Goal: Task Accomplishment & Management: Manage account settings

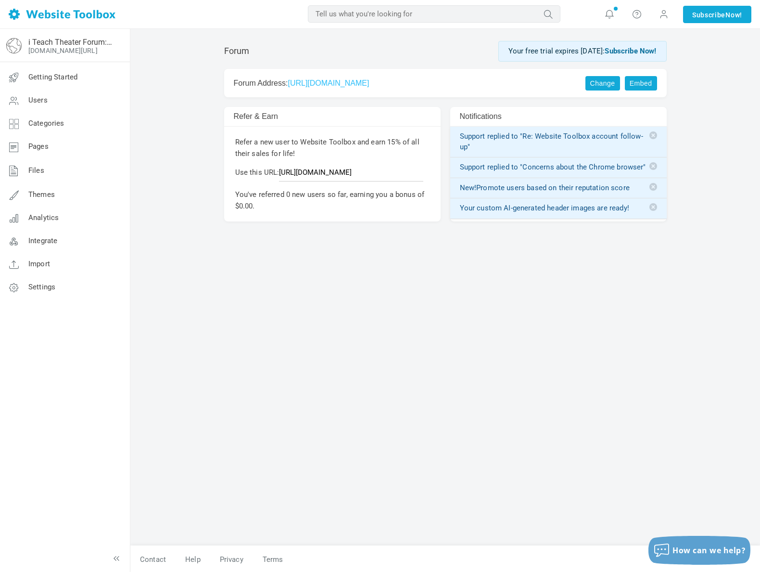
click at [633, 77] on link "Embed" at bounding box center [641, 83] width 32 height 14
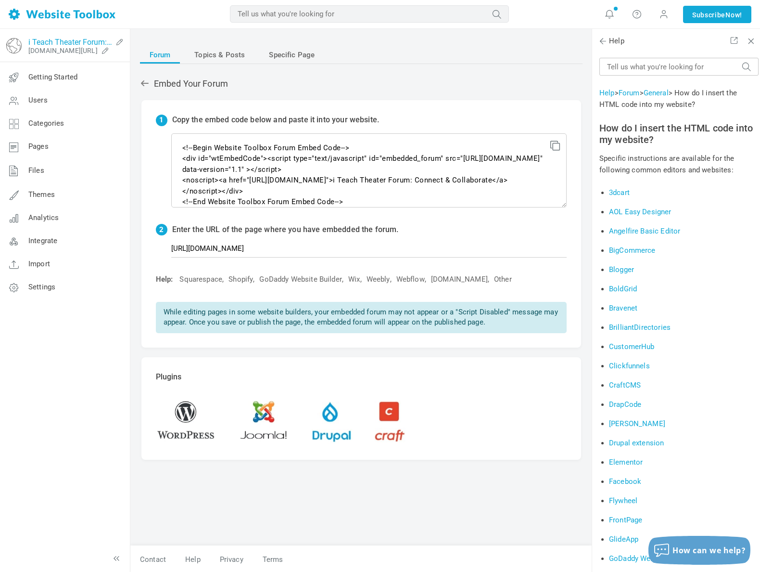
click at [43, 40] on link "i Teach Theater Forum: Connect & Collaborate" at bounding box center [70, 42] width 84 height 9
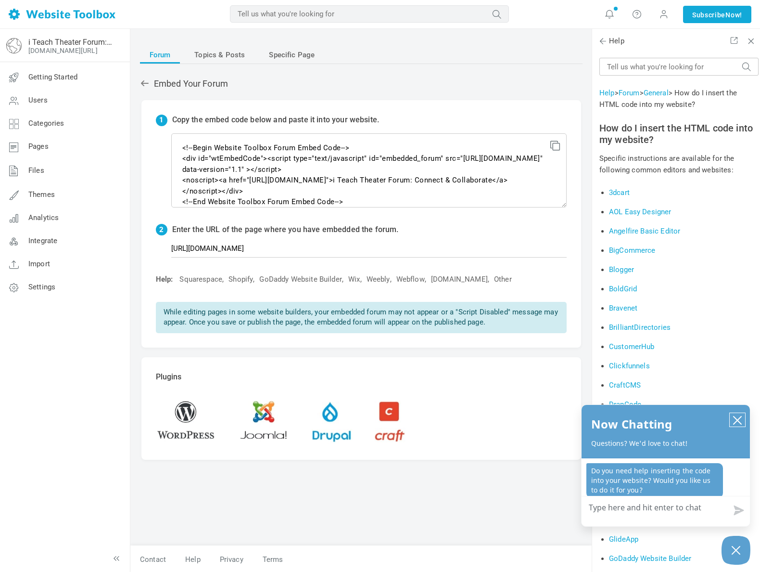
click at [736, 421] on icon "close chatbox" at bounding box center [738, 420] width 8 height 8
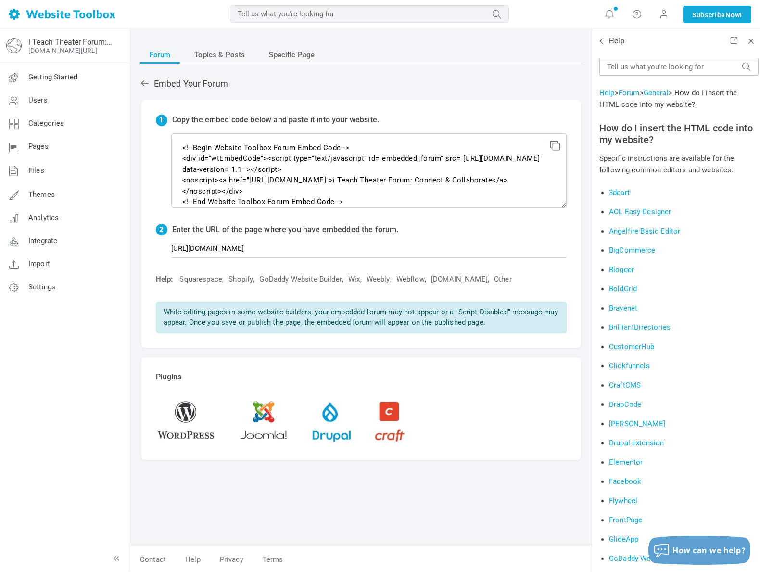
click at [624, 421] on link "Duda" at bounding box center [637, 423] width 56 height 9
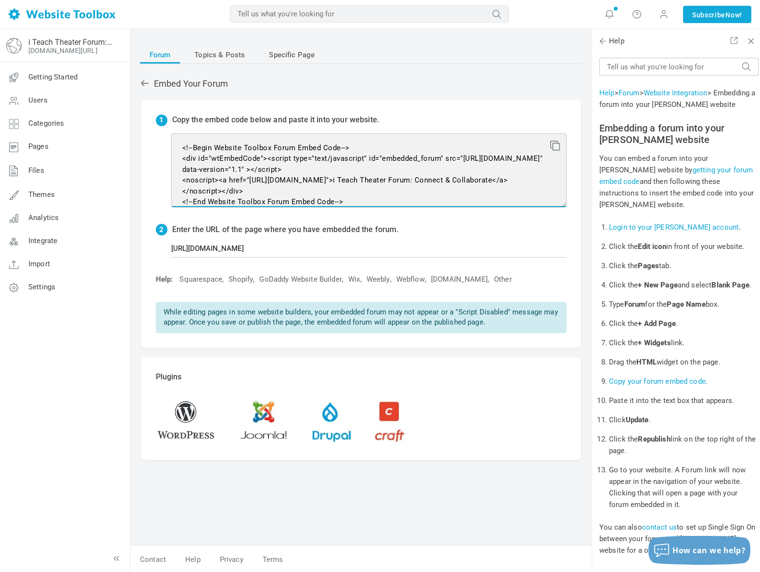
click at [474, 188] on textarea "<!--Begin Website Toolbox Forum Embed Code--> <div id="wtEmbedCode"><script typ…" at bounding box center [369, 170] width 396 height 74
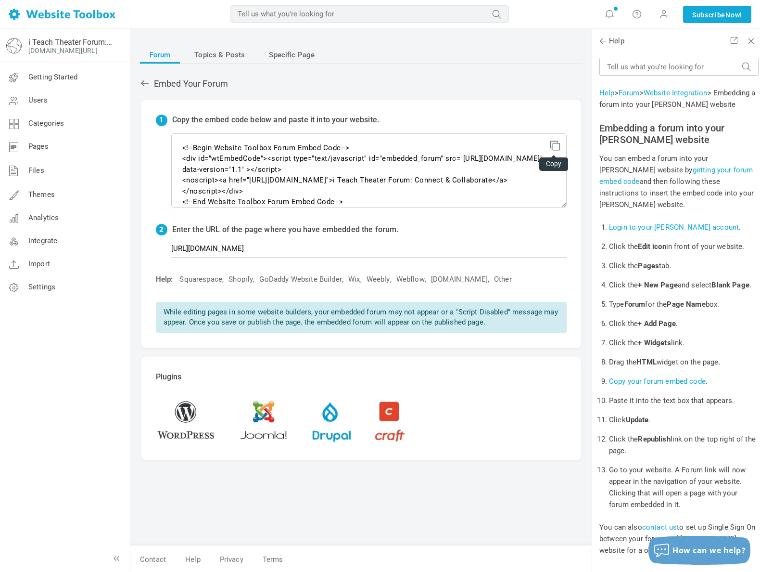
click at [552, 145] on icon at bounding box center [554, 144] width 7 height 7
click at [50, 53] on link "[DOMAIN_NAME][URL]" at bounding box center [62, 51] width 69 height 8
click at [70, 80] on span "Getting Started" at bounding box center [52, 77] width 49 height 9
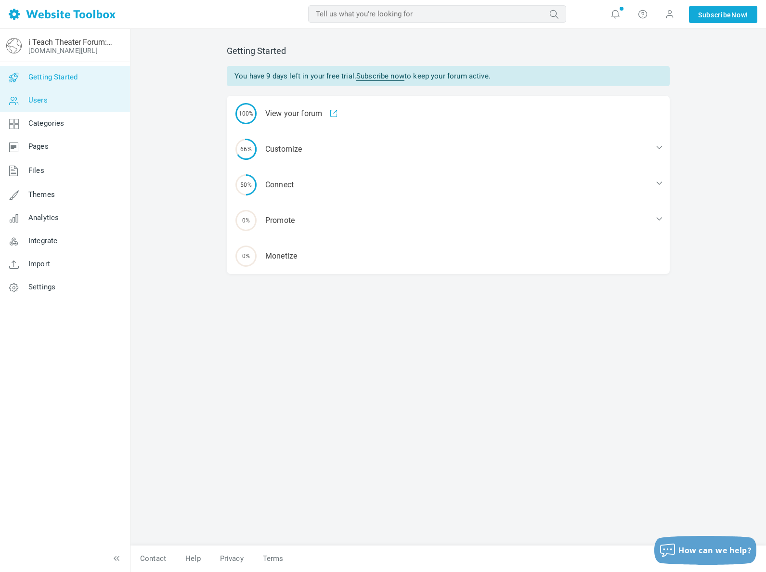
click at [44, 97] on span "Users" at bounding box center [37, 100] width 19 height 9
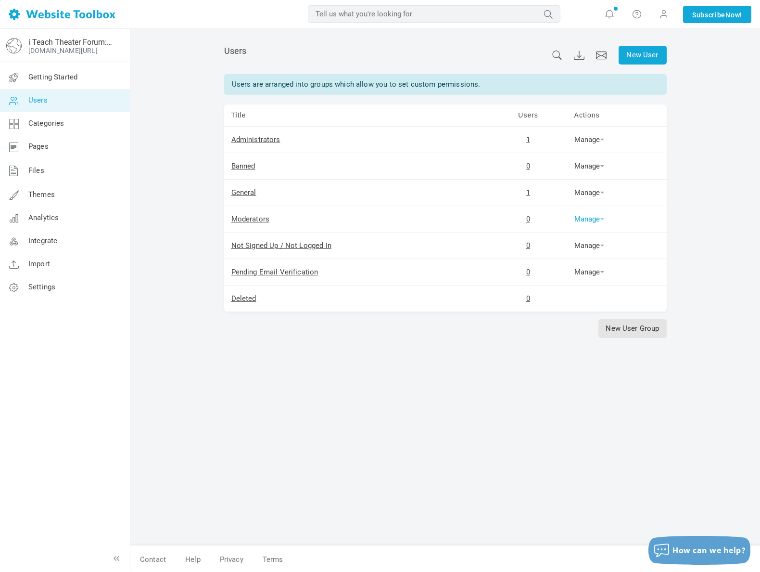
click at [577, 218] on link "Manage" at bounding box center [590, 219] width 30 height 9
click at [59, 127] on span "Categories" at bounding box center [46, 123] width 36 height 9
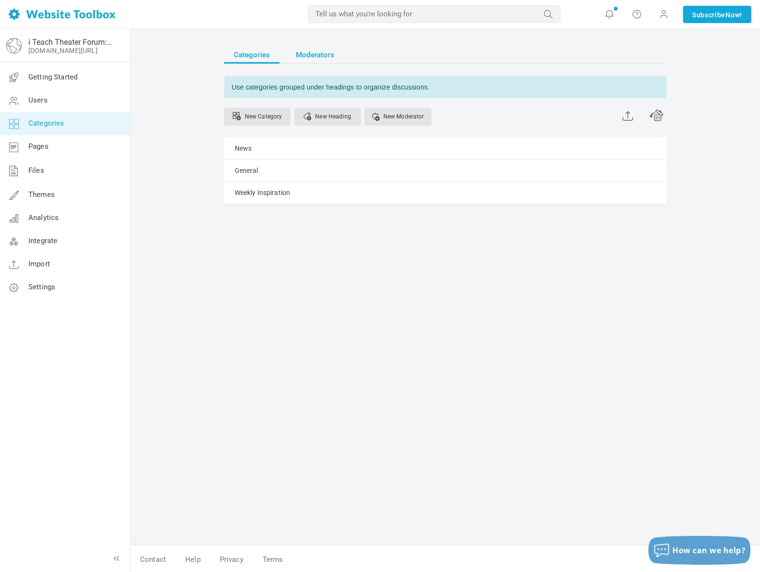
click at [305, 54] on span "Moderators" at bounding box center [315, 54] width 39 height 17
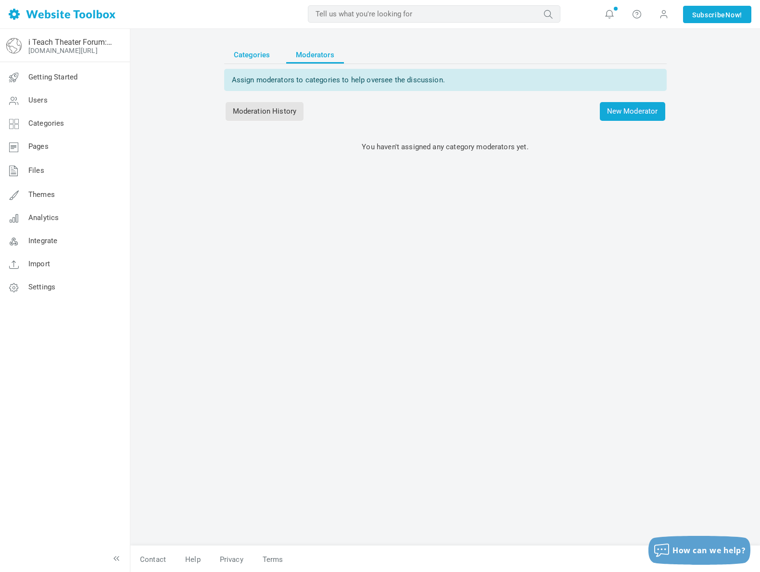
click at [264, 56] on span "Categories" at bounding box center [252, 54] width 37 height 17
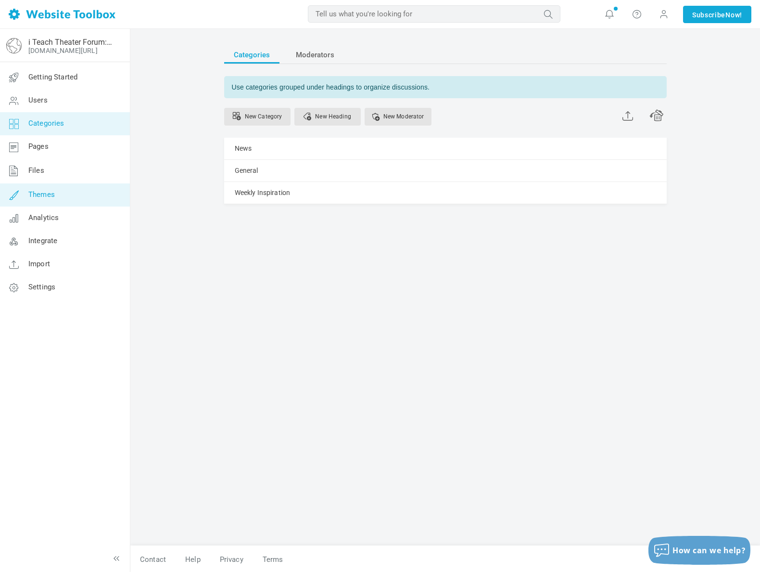
click at [47, 189] on link "Themes" at bounding box center [65, 194] width 130 height 23
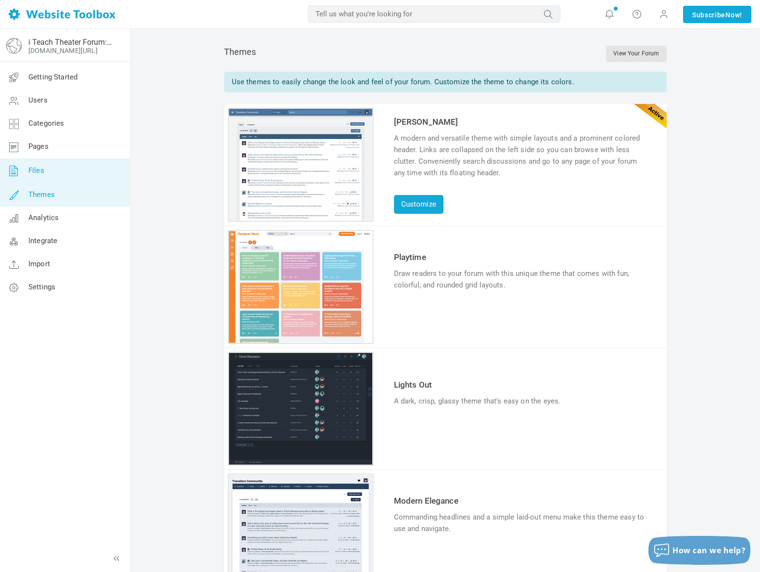
click at [50, 176] on link "Files" at bounding box center [65, 170] width 130 height 25
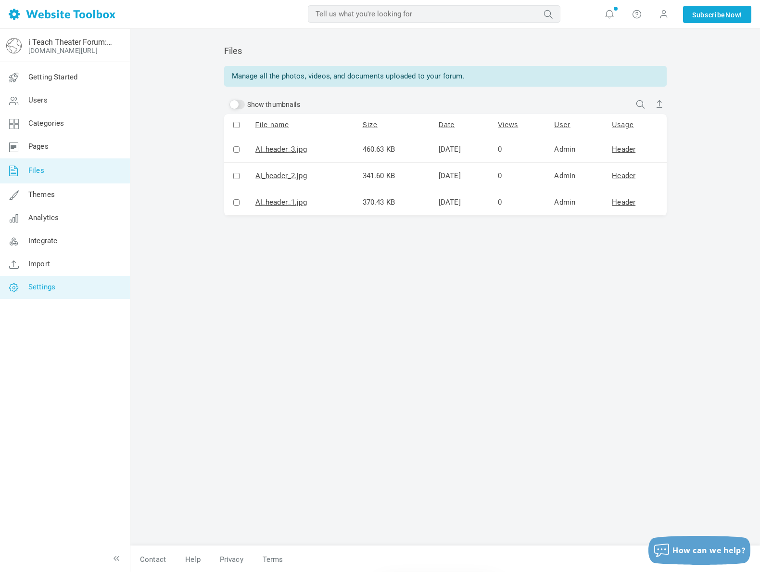
click at [48, 292] on link "Settings" at bounding box center [65, 287] width 130 height 23
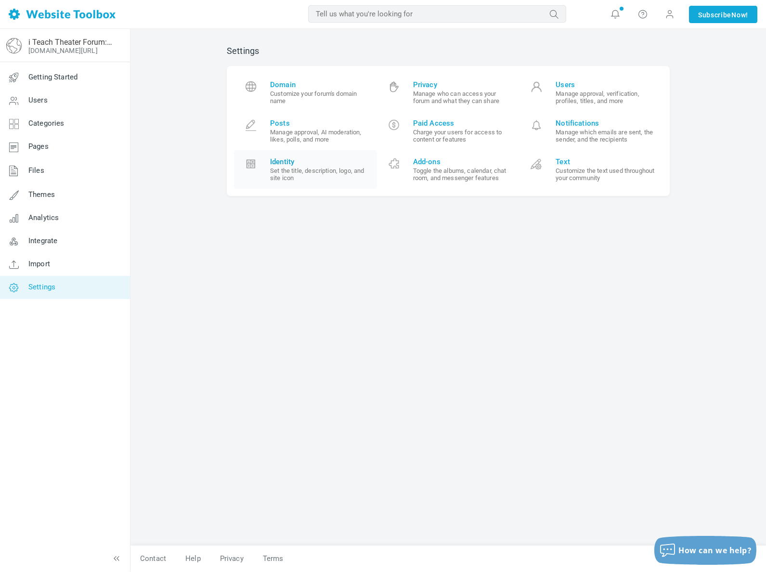
click at [296, 160] on span "Identity" at bounding box center [320, 161] width 100 height 9
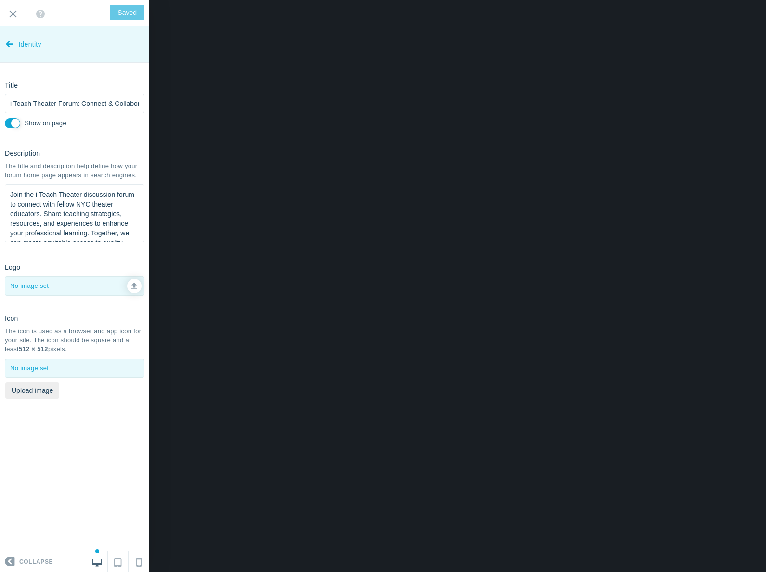
click at [4, 46] on link "Identity" at bounding box center [74, 44] width 149 height 36
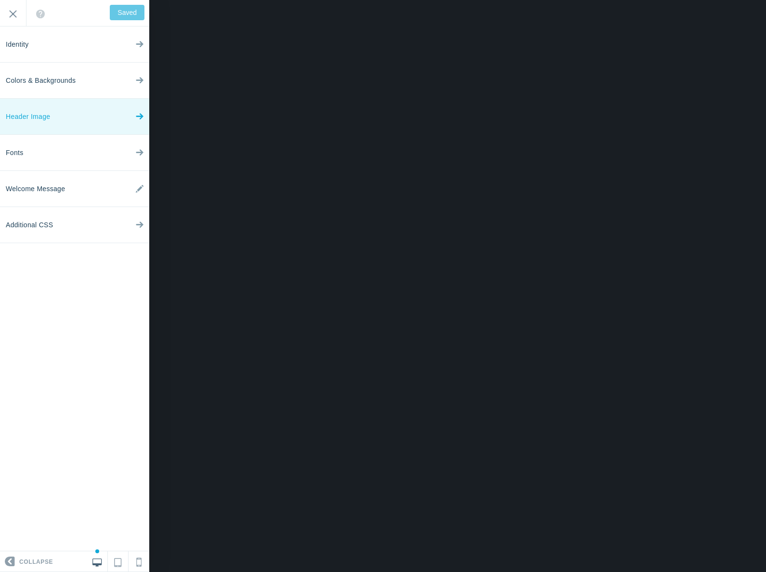
click at [34, 113] on span "Header Image" at bounding box center [28, 117] width 44 height 36
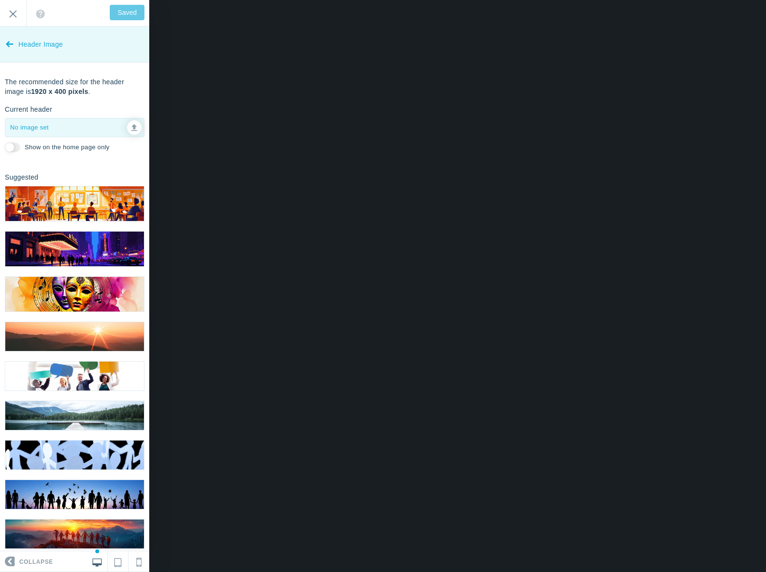
click at [8, 41] on icon at bounding box center [10, 42] width 8 height 36
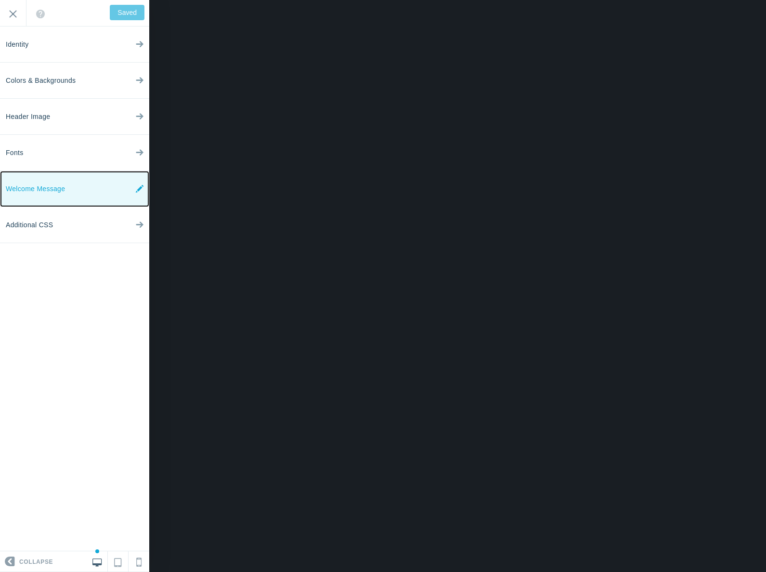
click at [51, 183] on span "Welcome Message" at bounding box center [35, 189] width 59 height 36
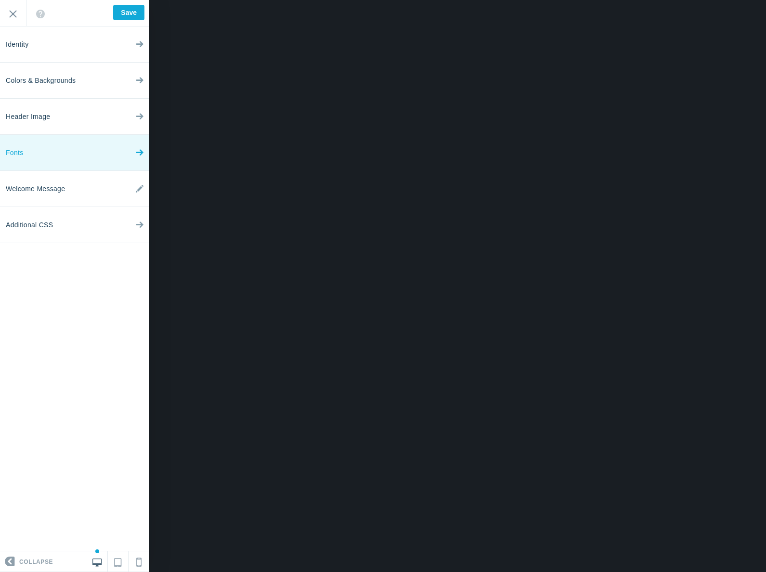
click at [39, 151] on link "Fonts" at bounding box center [74, 153] width 149 height 36
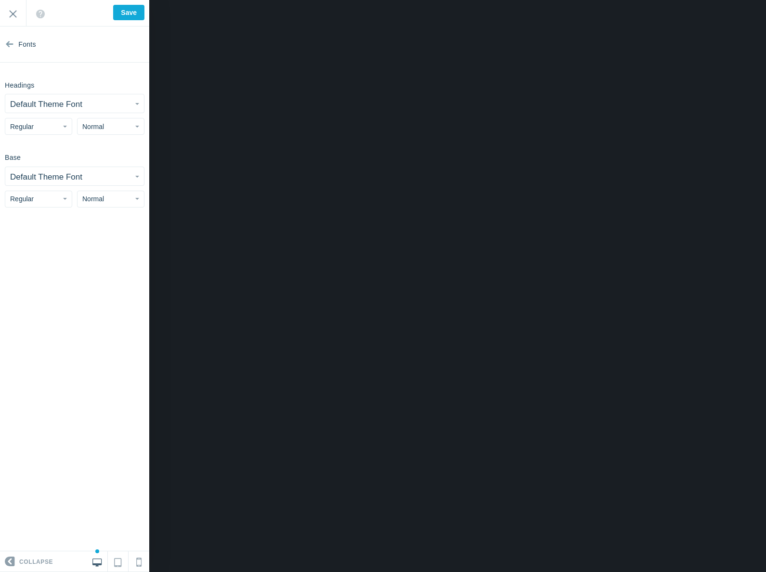
click at [52, 108] on small "Default Theme Font" at bounding box center [46, 104] width 72 height 9
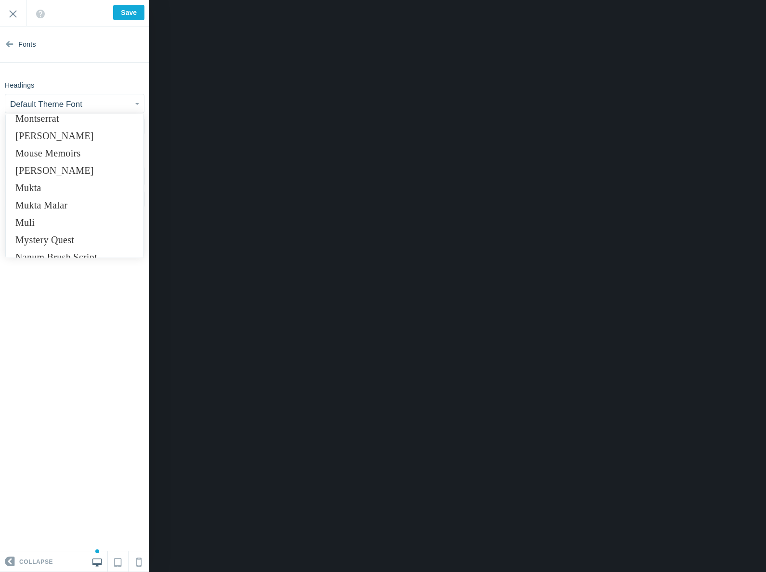
scroll to position [4614, 0]
click at [62, 120] on link "Montserrat" at bounding box center [75, 119] width 138 height 17
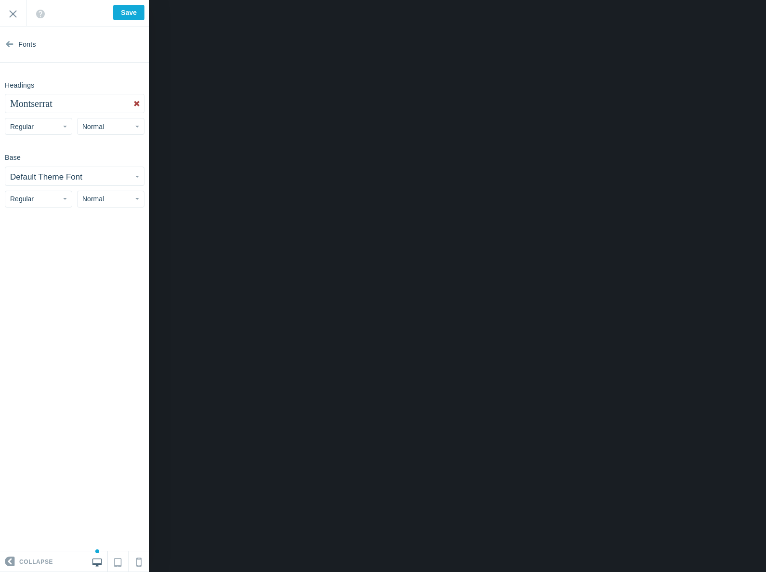
click at [81, 179] on small "Default Theme Font" at bounding box center [46, 176] width 72 height 9
click at [76, 159] on div "Base Default Theme Font Abel Abhaya Libre Aboreto Abril Fatface Aclonica Acme A…" at bounding box center [74, 178] width 149 height 58
click at [69, 178] on small "Default Theme Font" at bounding box center [46, 176] width 72 height 9
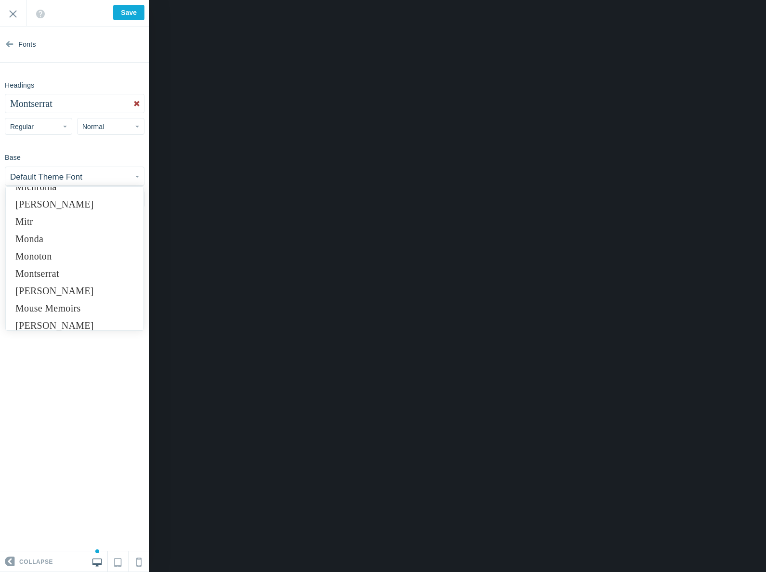
scroll to position [4605, 0]
click at [59, 206] on link "Montserrat" at bounding box center [75, 201] width 138 height 17
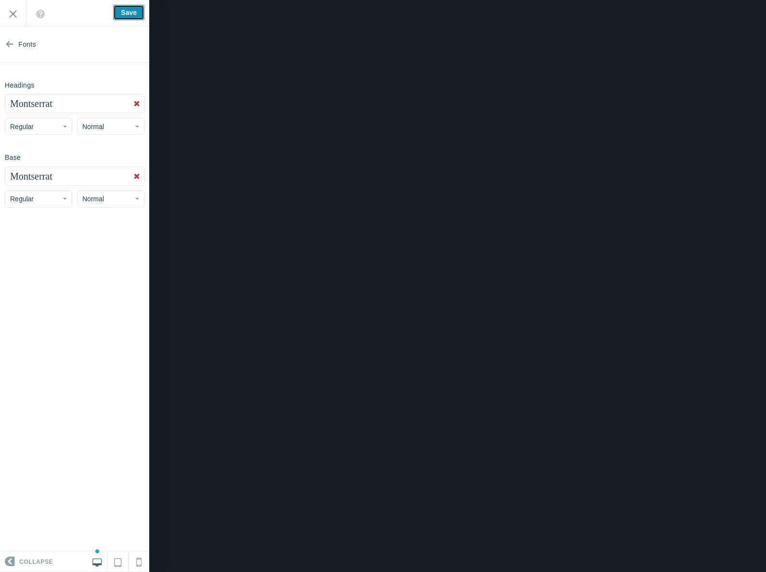
click at [135, 13] on input "Save" at bounding box center [128, 12] width 31 height 15
type input "Saved"
click at [13, 12] on input "Exit" at bounding box center [13, 13] width 26 height 26
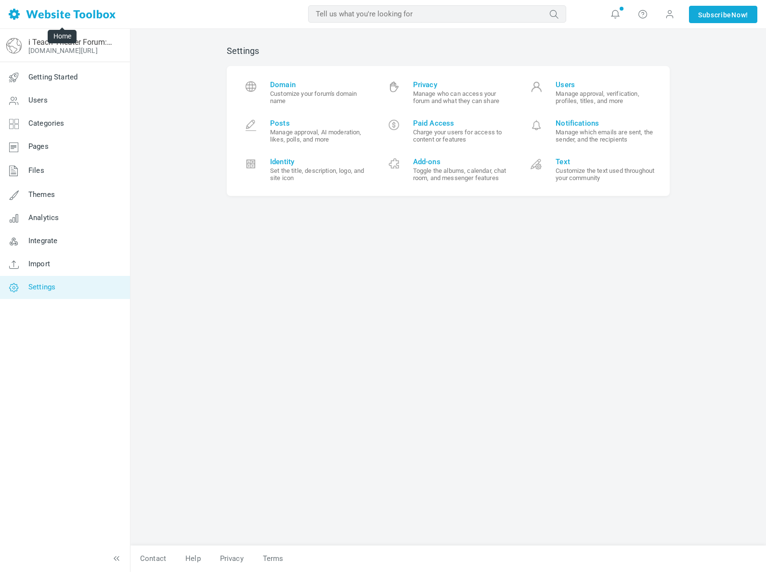
click at [82, 9] on img at bounding box center [62, 14] width 107 height 11
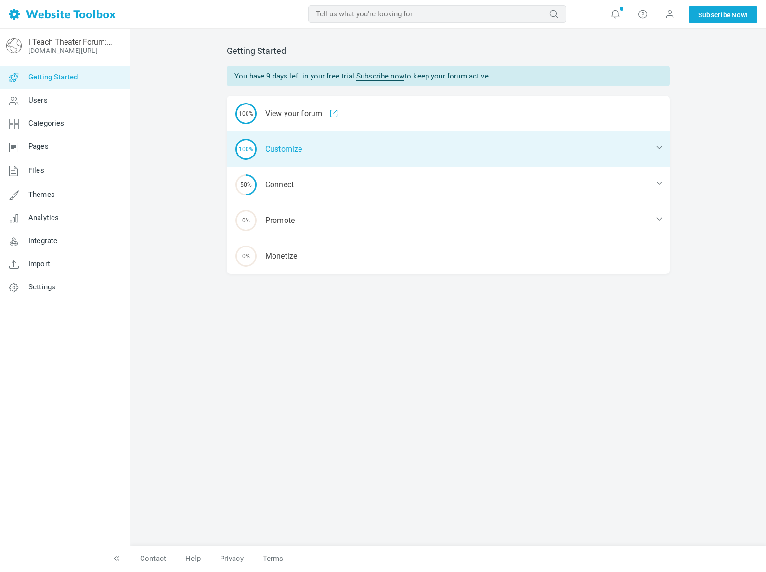
click at [274, 148] on div "100% Customize" at bounding box center [448, 149] width 443 height 36
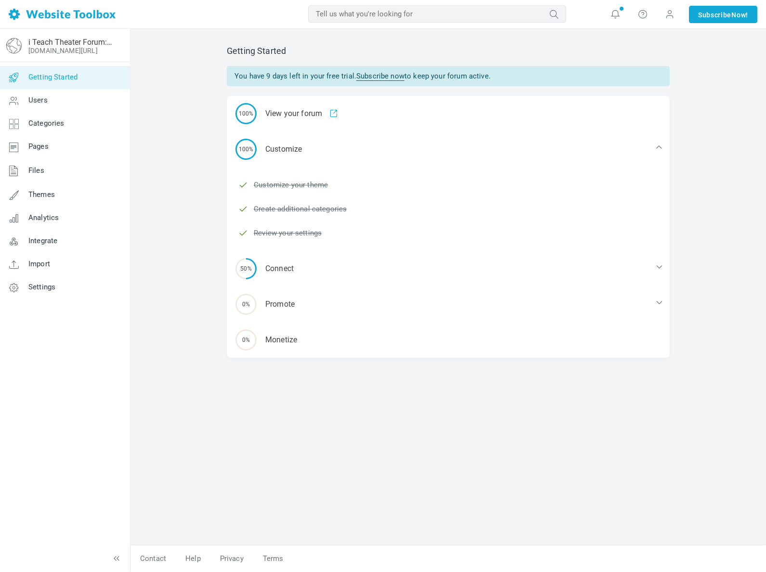
click at [59, 81] on span "Getting Started" at bounding box center [52, 77] width 49 height 9
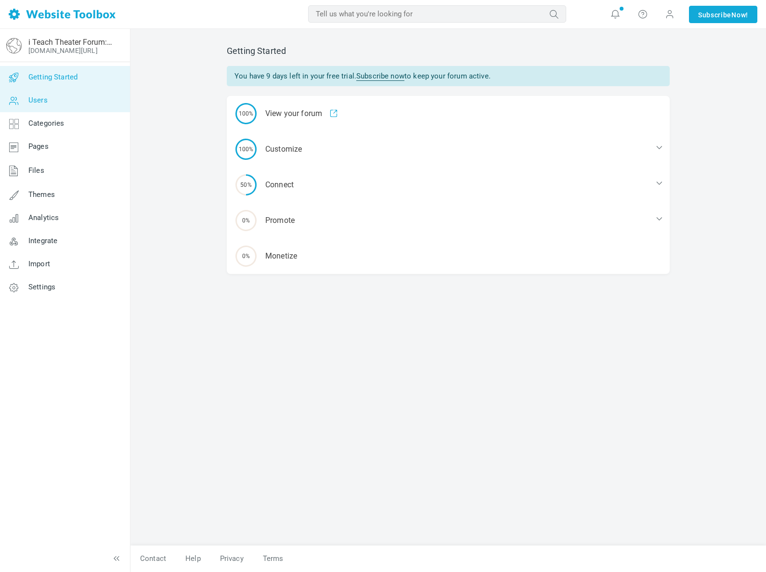
click at [40, 103] on span "Users" at bounding box center [37, 100] width 19 height 9
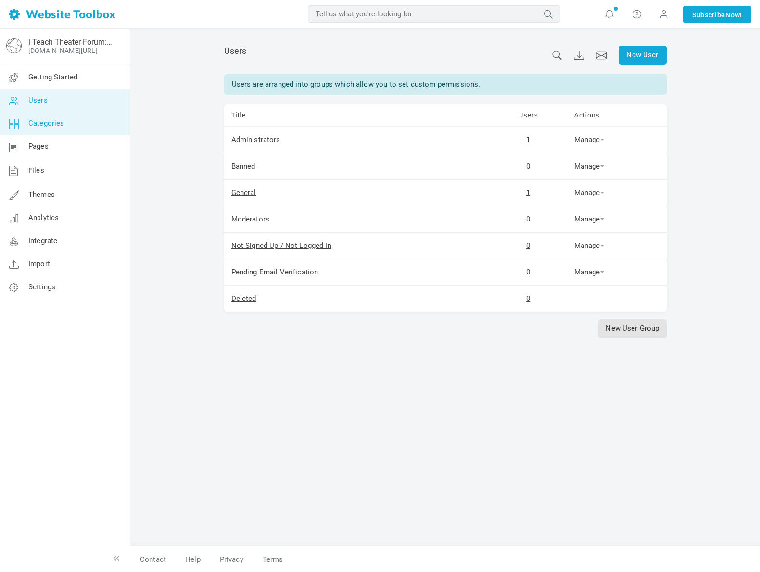
click at [42, 120] on span "Categories" at bounding box center [46, 123] width 36 height 9
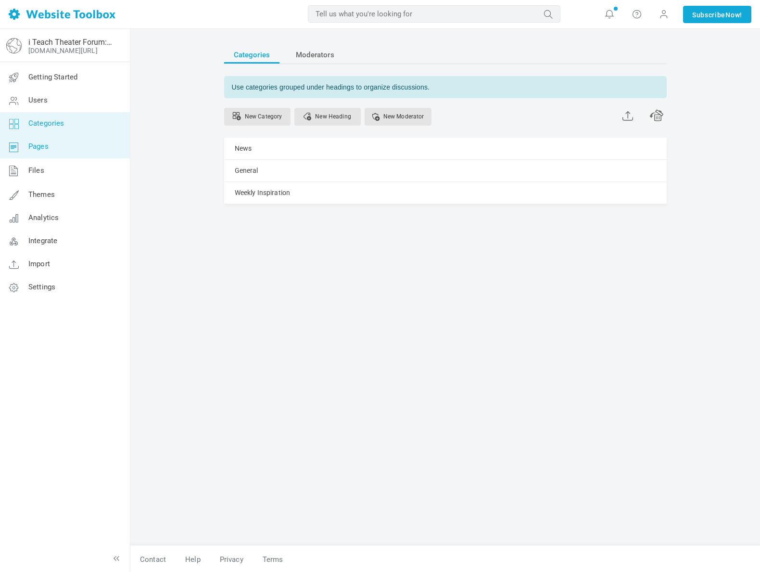
click at [41, 142] on span "Pages" at bounding box center [38, 146] width 20 height 9
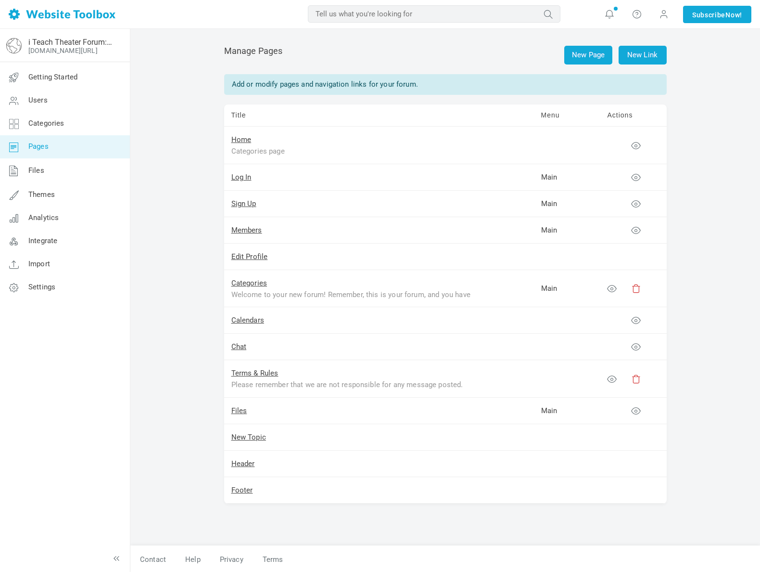
click at [551, 115] on td "Menu" at bounding box center [567, 115] width 66 height 22
click at [621, 117] on td "Actions" at bounding box center [634, 115] width 66 height 22
click at [634, 147] on icon at bounding box center [636, 146] width 10 height 10
click at [39, 192] on span "Themes" at bounding box center [41, 194] width 26 height 9
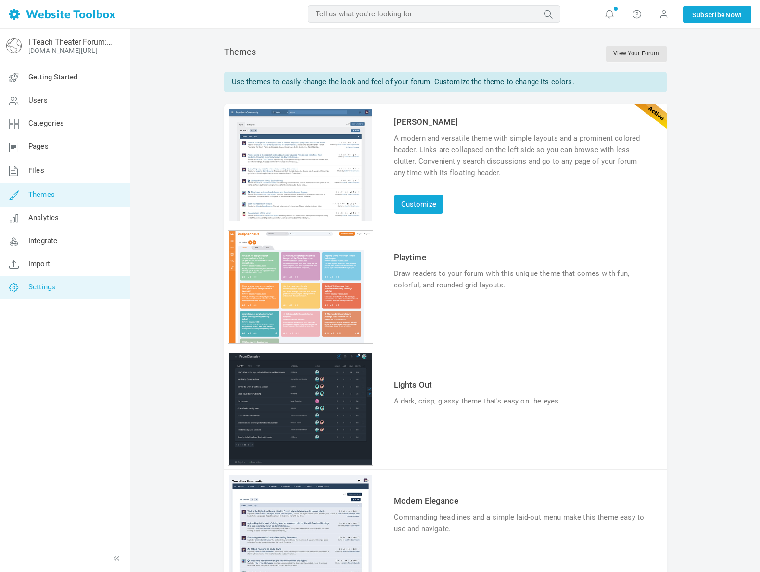
click at [40, 289] on span "Settings" at bounding box center [41, 287] width 27 height 9
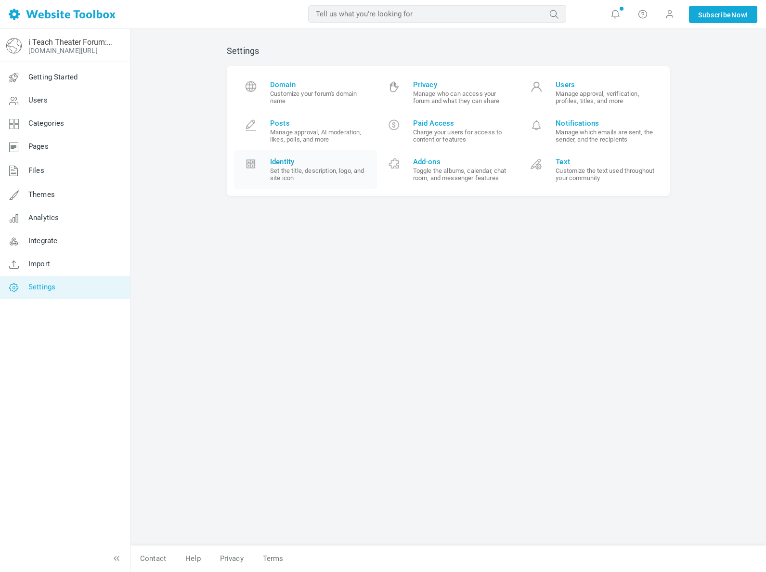
click at [304, 166] on span "Identity Set the title, description, logo, and site icon" at bounding box center [320, 169] width 100 height 24
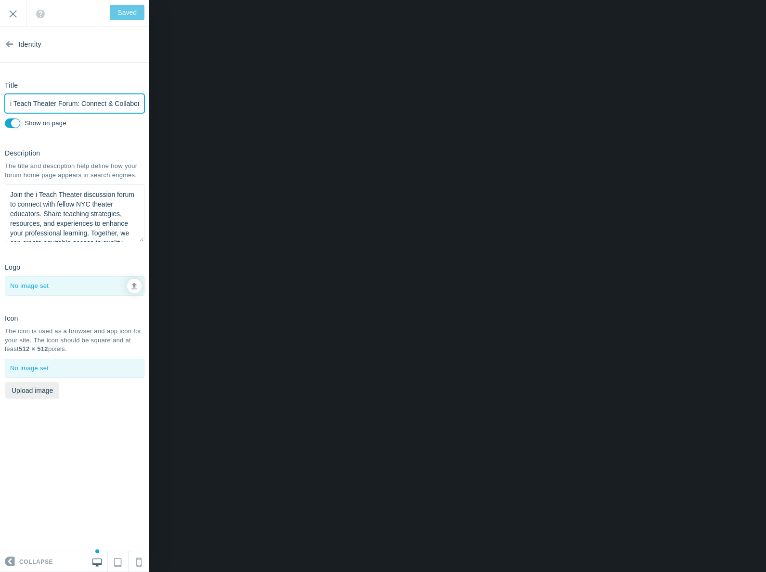
click at [125, 104] on input "i Teach Theater Forum: Connect & Collaborate" at bounding box center [75, 103] width 140 height 19
click at [77, 104] on input "i Teach Theater Forum: Connect & Collaborate" at bounding box center [75, 103] width 140 height 19
type input "i Teach Theater Forum"
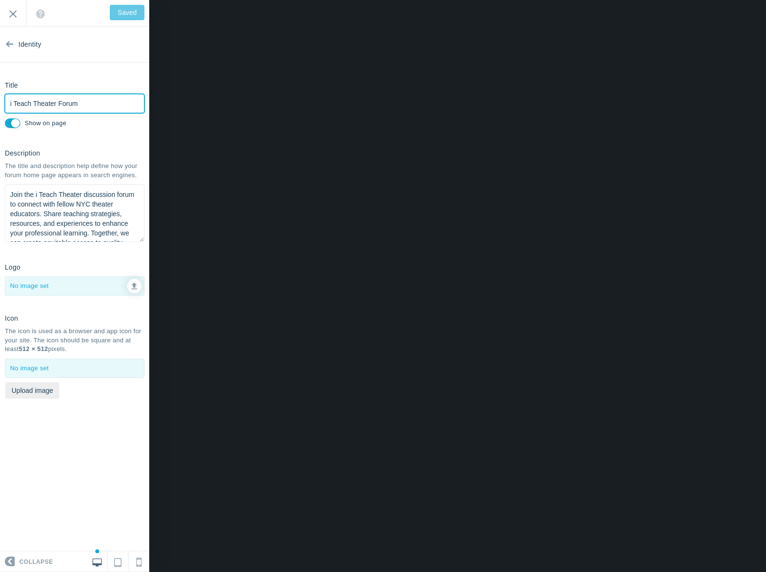
type input "Save"
type input "i Teach Theater Forum"
click at [129, 16] on input "Save" at bounding box center [128, 12] width 31 height 15
type input "Saved"
click at [15, 16] on input "Exit" at bounding box center [13, 13] width 26 height 26
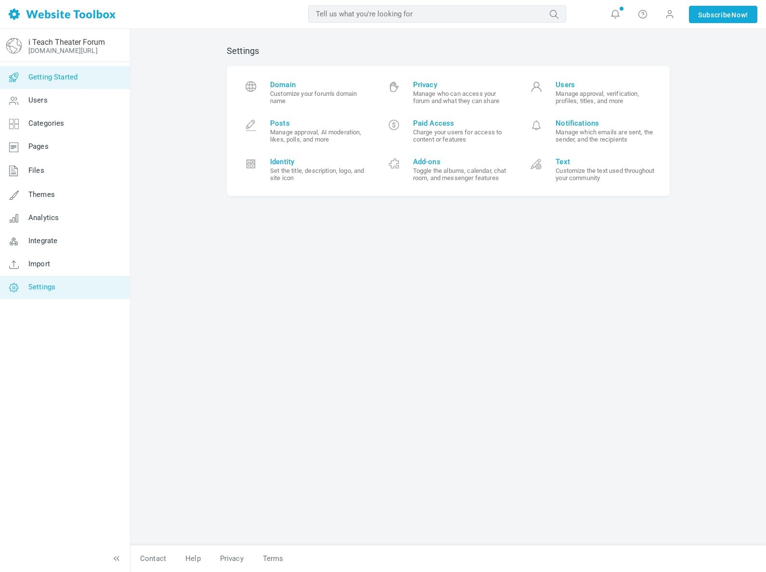
click at [47, 86] on link "Getting Started" at bounding box center [65, 77] width 130 height 23
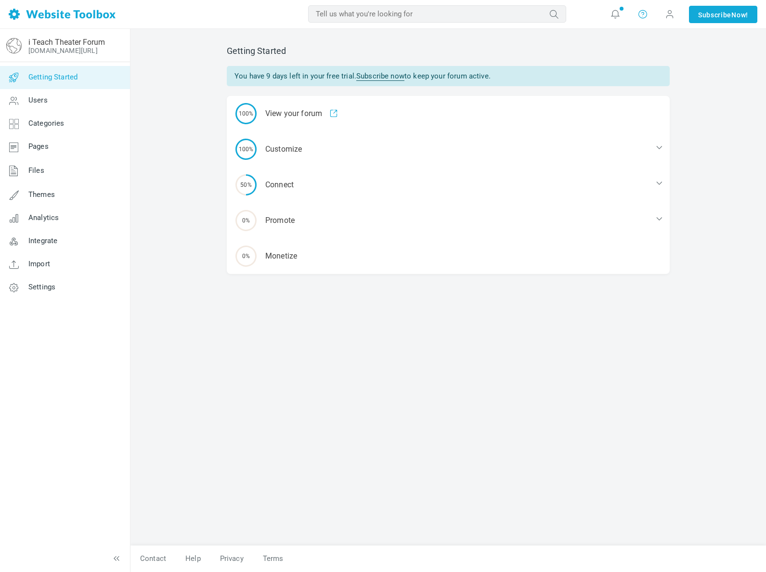
click at [635, 16] on link at bounding box center [642, 14] width 15 height 15
click at [644, 42] on link "Help" at bounding box center [671, 40] width 73 height 19
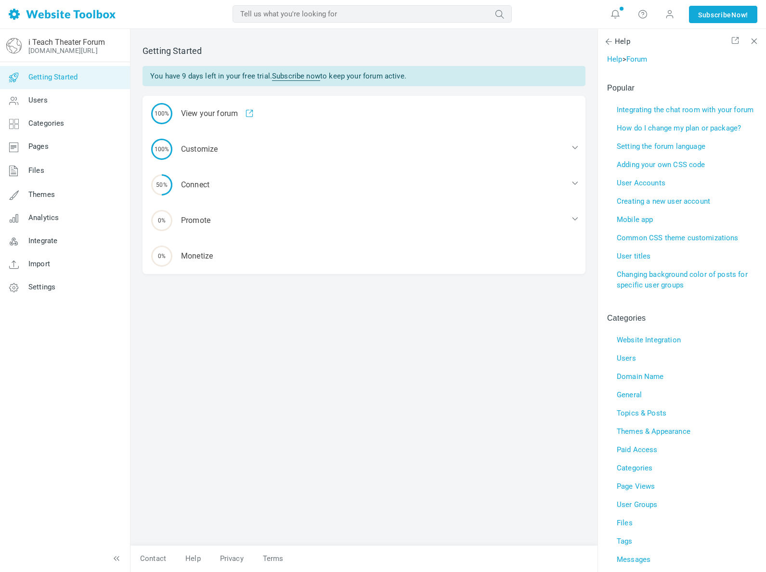
scroll to position [173, 0]
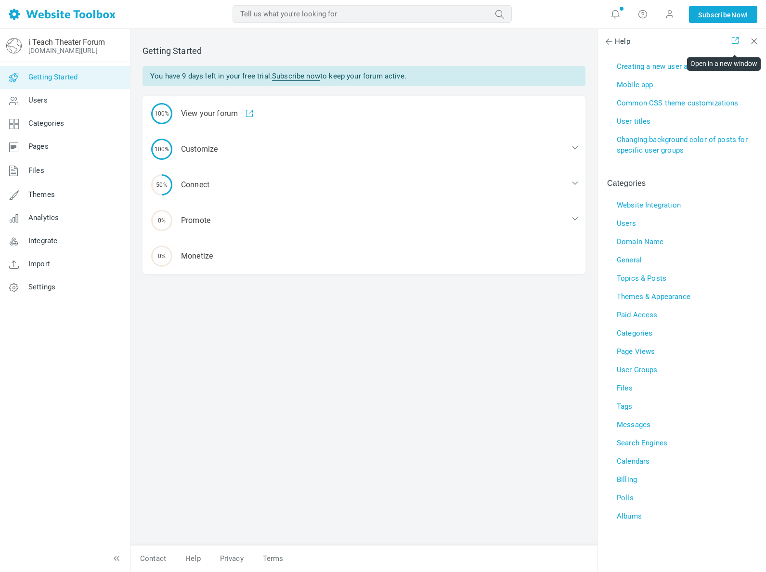
click at [736, 40] on span at bounding box center [735, 40] width 9 height 9
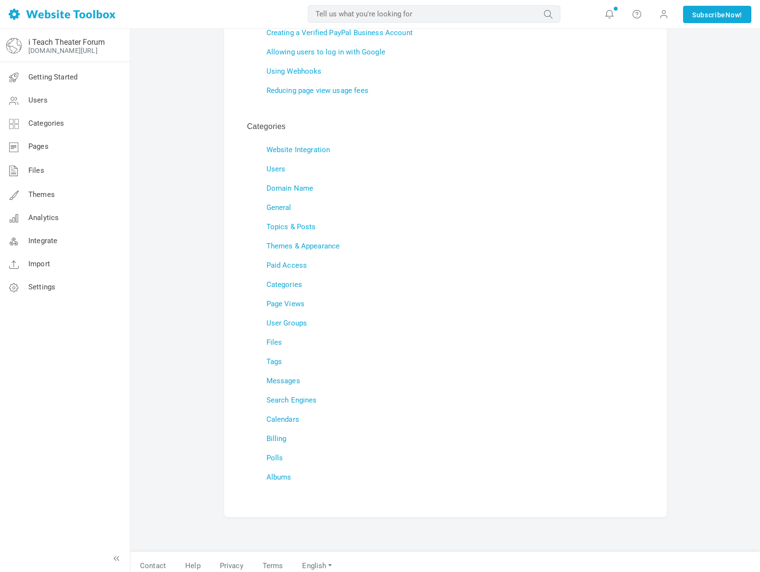
scroll to position [216, 0]
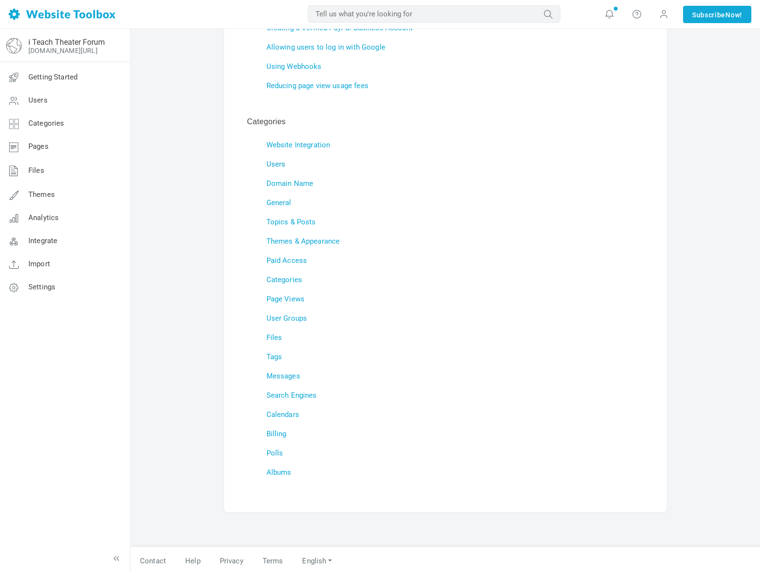
click at [278, 167] on link "Users" at bounding box center [276, 164] width 19 height 9
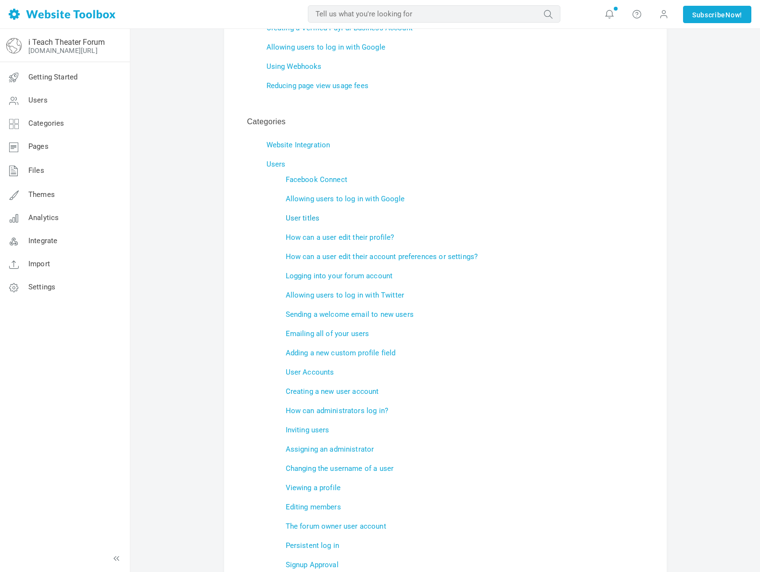
click at [298, 215] on link "User titles" at bounding box center [303, 218] width 34 height 9
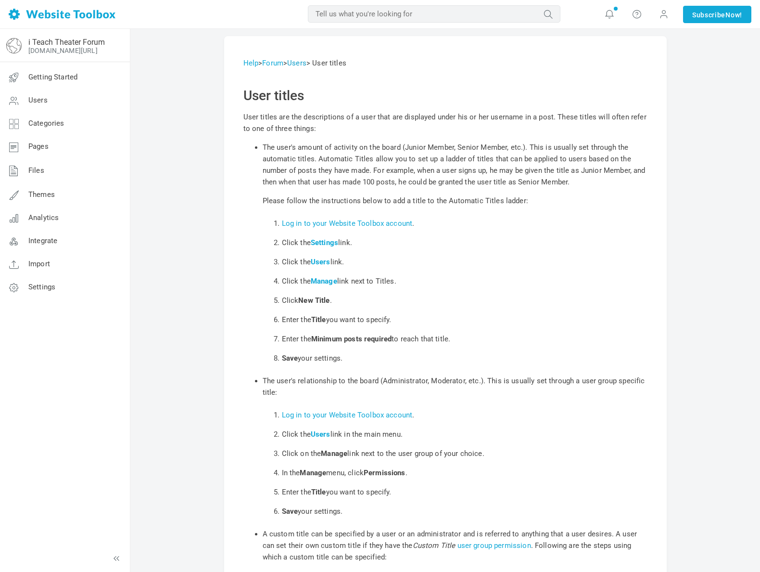
click at [307, 65] on link "Users" at bounding box center [296, 63] width 19 height 9
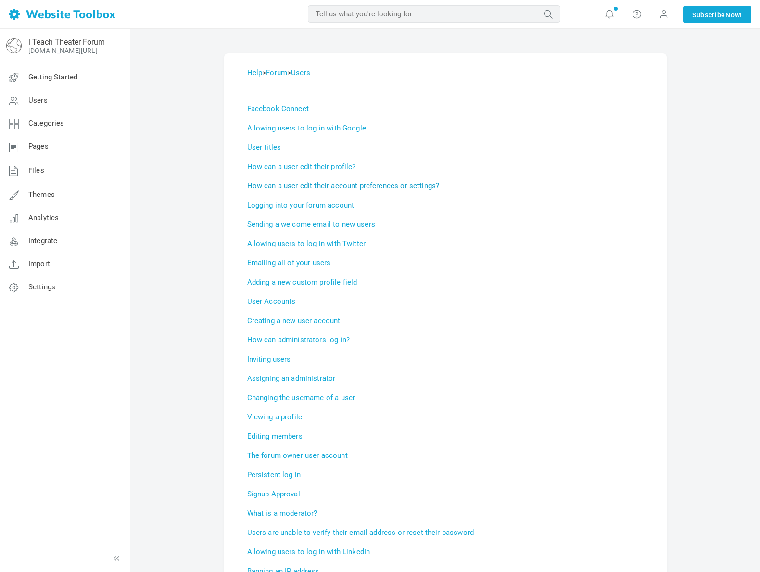
click at [307, 185] on link "How can a user edit their account preferences or settings?" at bounding box center [343, 185] width 193 height 9
